Goal: Information Seeking & Learning: Understand process/instructions

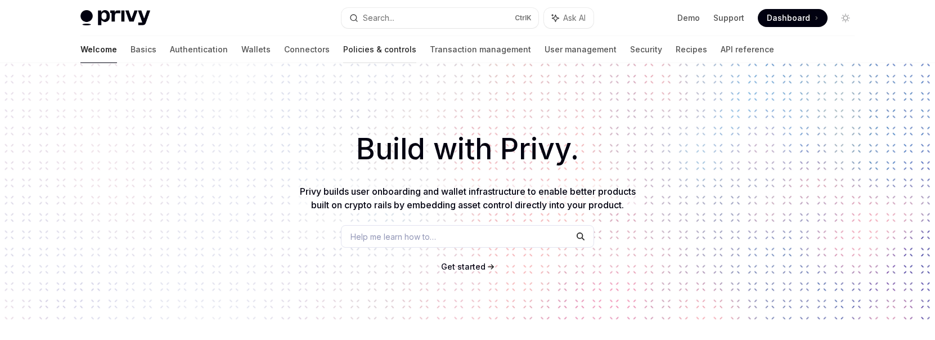
click at [343, 50] on link "Policies & controls" at bounding box center [379, 49] width 73 height 27
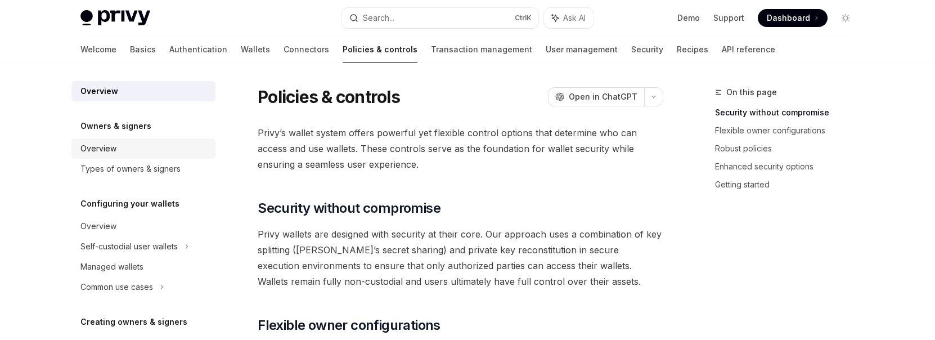
click at [103, 151] on div "Overview" at bounding box center [98, 149] width 36 height 14
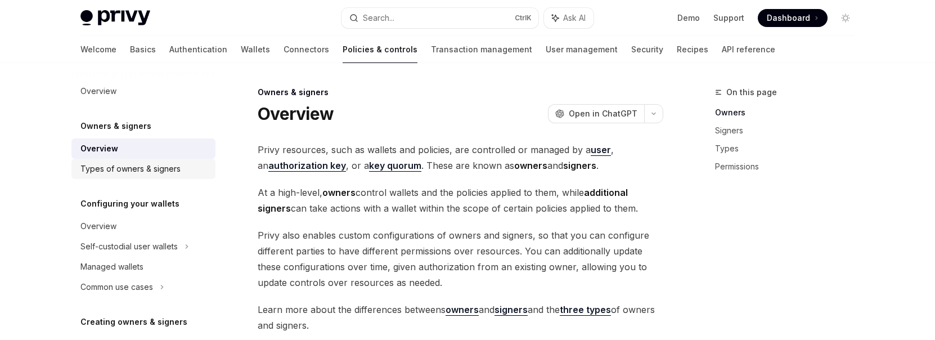
click at [101, 169] on div "Types of owners & signers" at bounding box center [130, 169] width 100 height 14
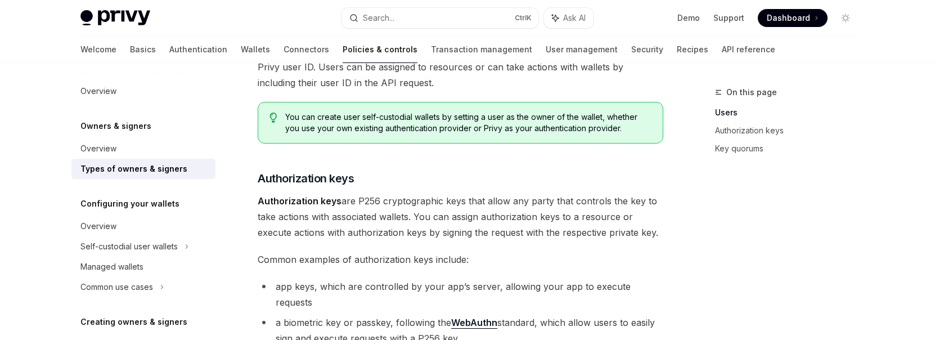
scroll to position [169, 0]
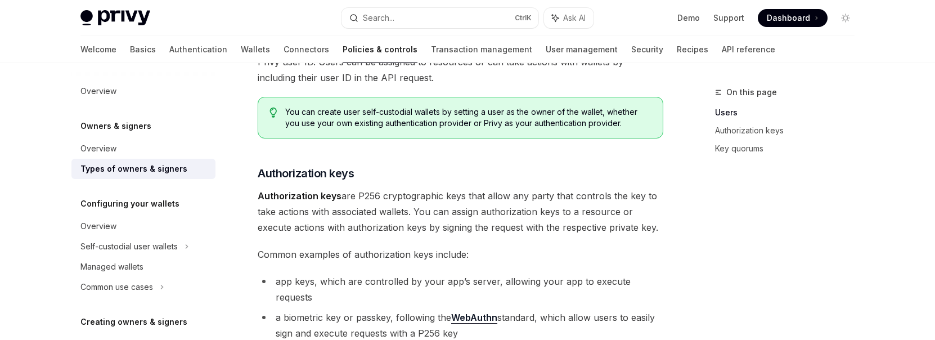
click at [133, 212] on div "Configuring your wallets Overview Self-custodial user wallets Managed wallets C…" at bounding box center [143, 247] width 144 height 100
click at [127, 224] on div "Overview" at bounding box center [144, 226] width 128 height 14
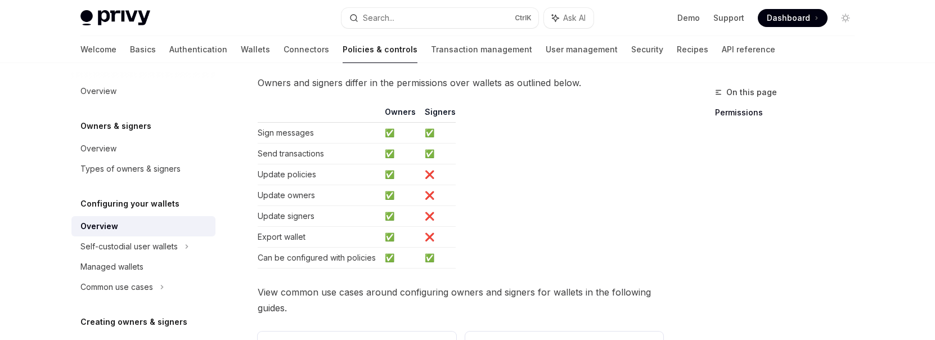
scroll to position [169, 0]
click at [131, 254] on div "Self-custodial user wallets" at bounding box center [143, 246] width 144 height 20
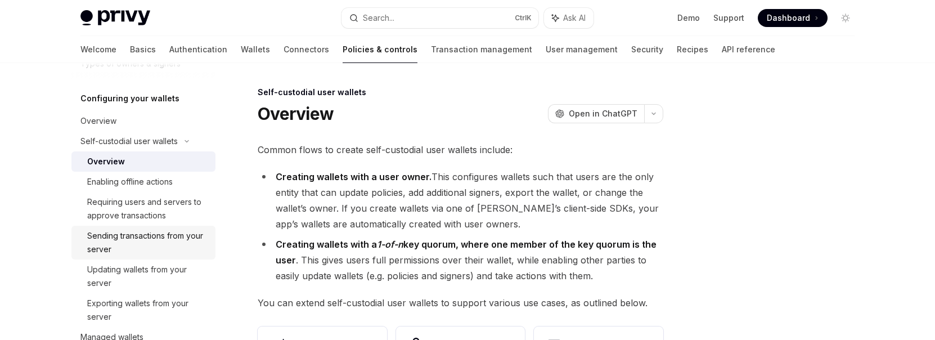
scroll to position [113, 0]
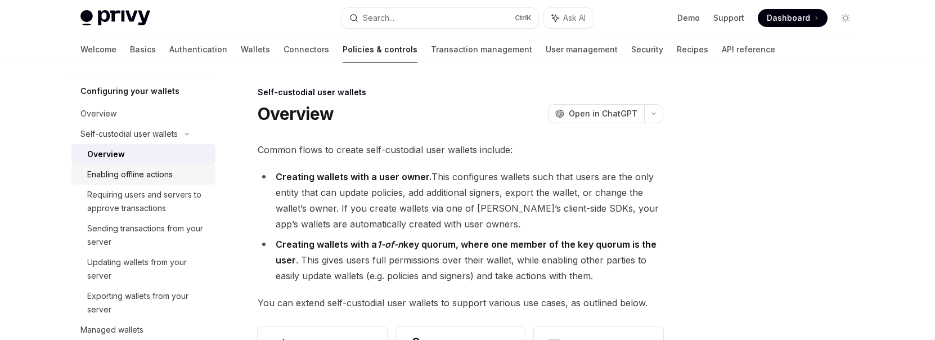
click at [119, 179] on div "Enabling offline actions" at bounding box center [130, 175] width 86 height 14
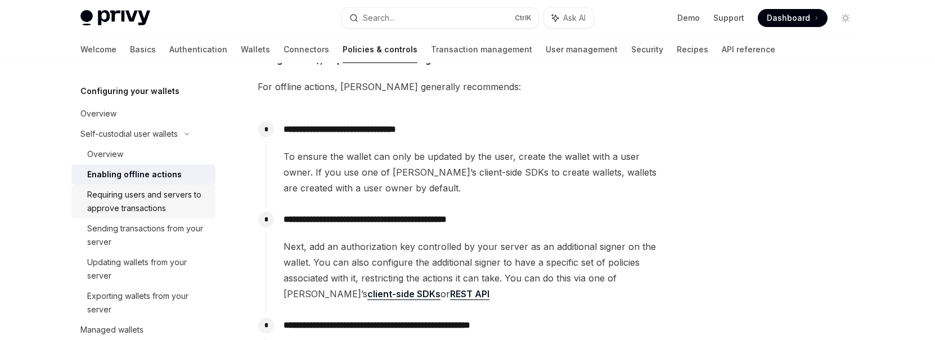
scroll to position [56, 0]
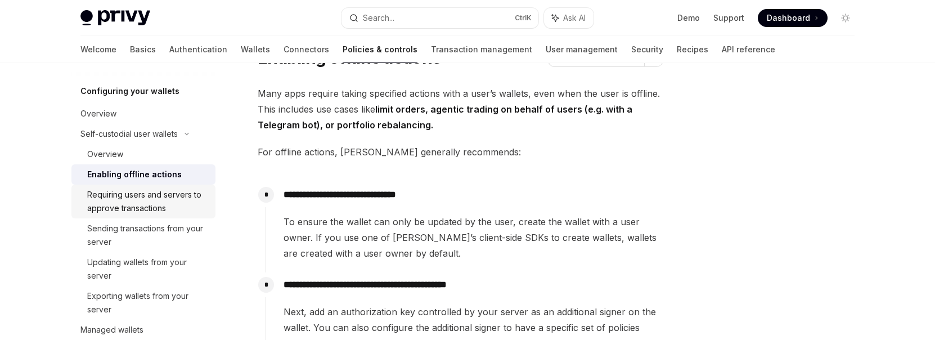
click at [150, 200] on div "Requiring users and servers to approve transactions" at bounding box center [148, 201] width 122 height 27
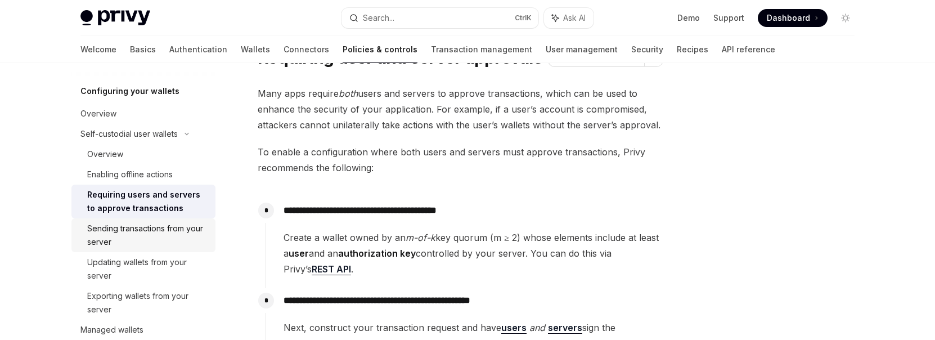
click at [132, 235] on div "Sending transactions from your server" at bounding box center [148, 235] width 122 height 27
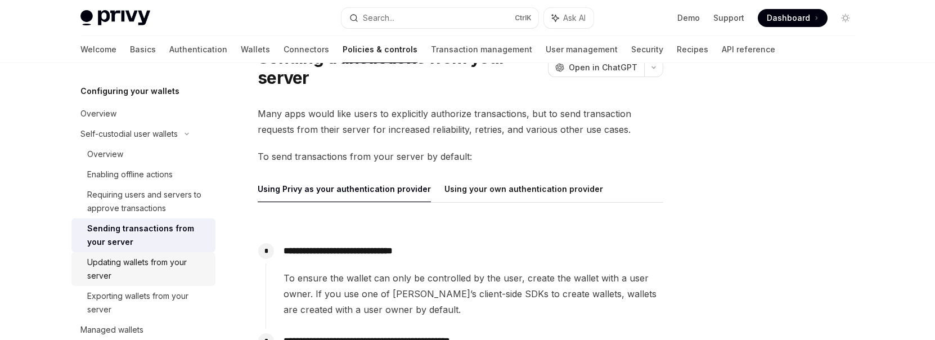
click at [142, 259] on div "Updating wallets from your server" at bounding box center [148, 268] width 122 height 27
type textarea "*"
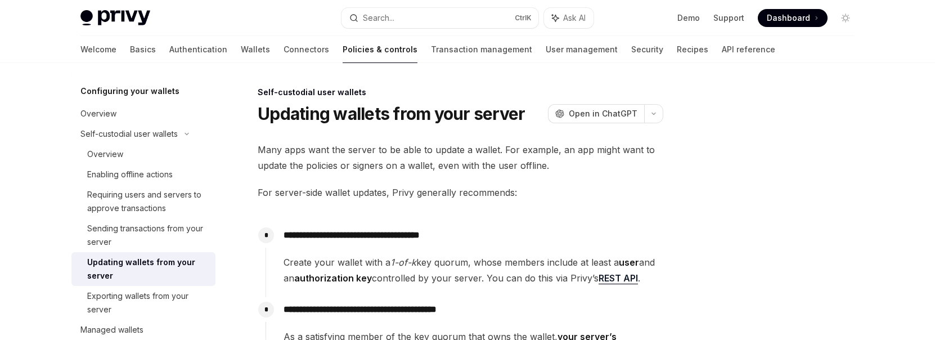
click at [829, 244] on div at bounding box center [777, 213] width 171 height 254
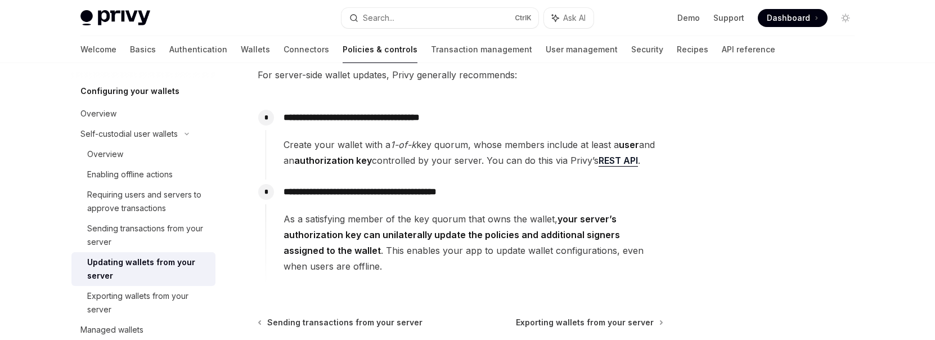
scroll to position [113, 0]
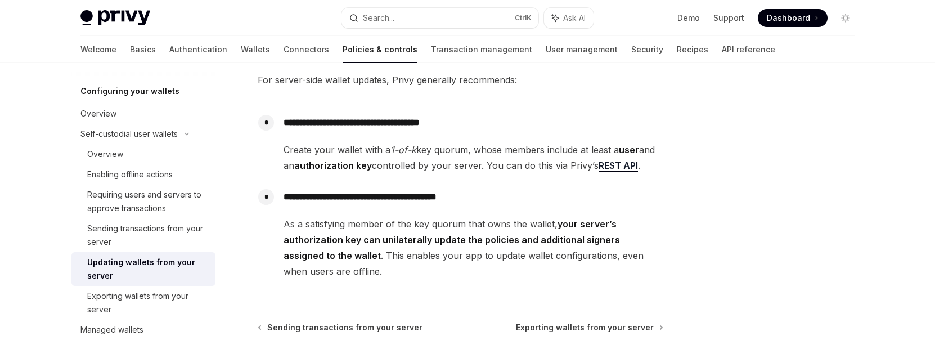
click at [727, 217] on div at bounding box center [777, 213] width 171 height 254
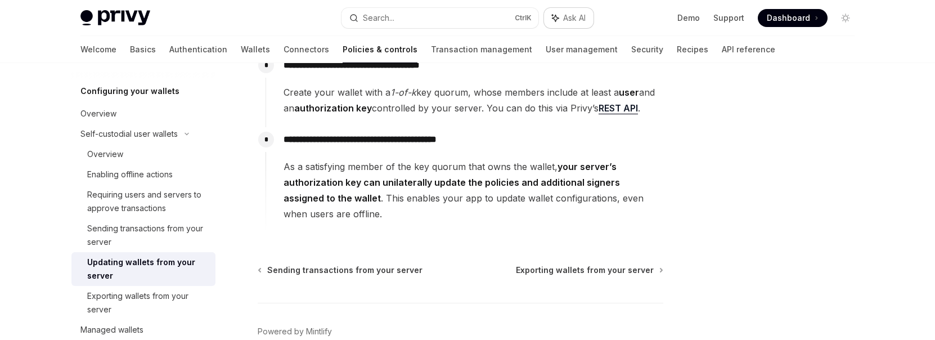
scroll to position [61, 0]
